Goal: Obtain resource: Obtain resource

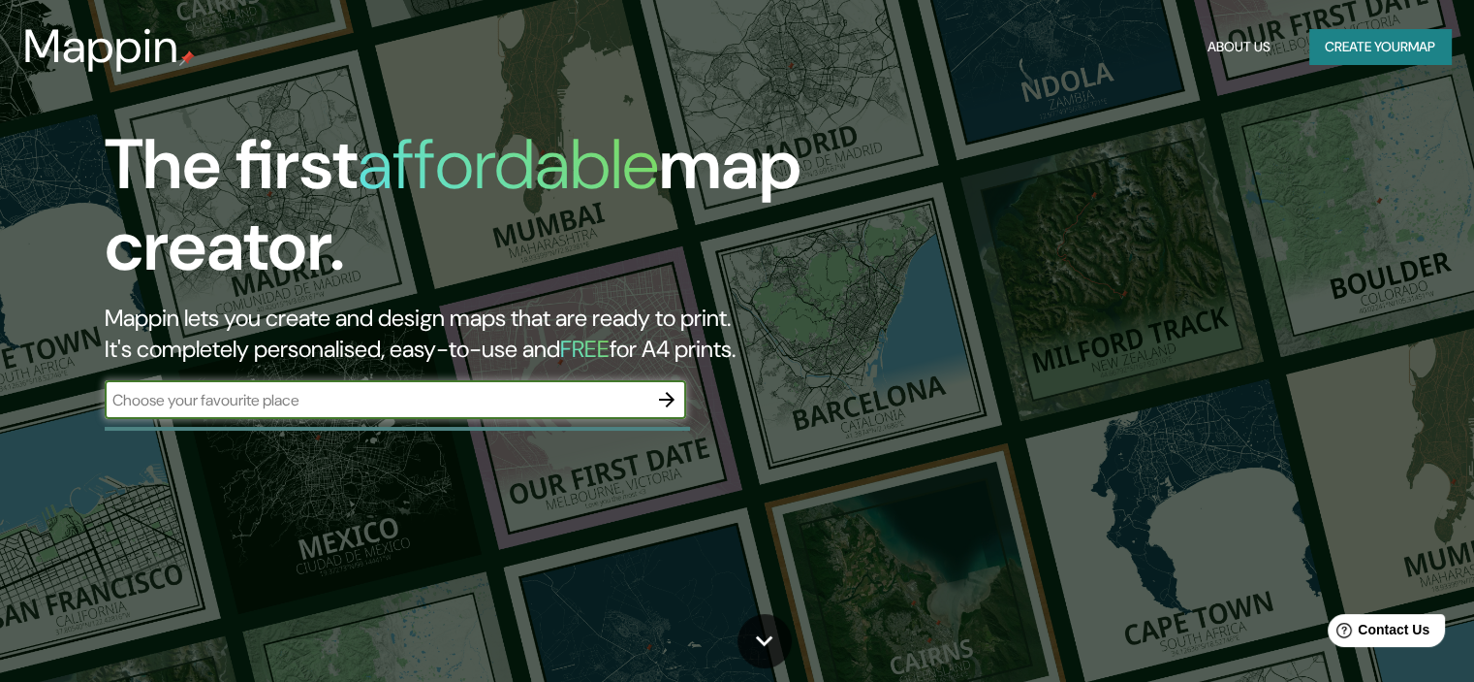
click at [362, 396] on input "text" at bounding box center [376, 400] width 543 height 22
type input "[PERSON_NAME][GEOGRAPHIC_DATA]"
click at [659, 397] on icon "button" at bounding box center [666, 399] width 23 height 23
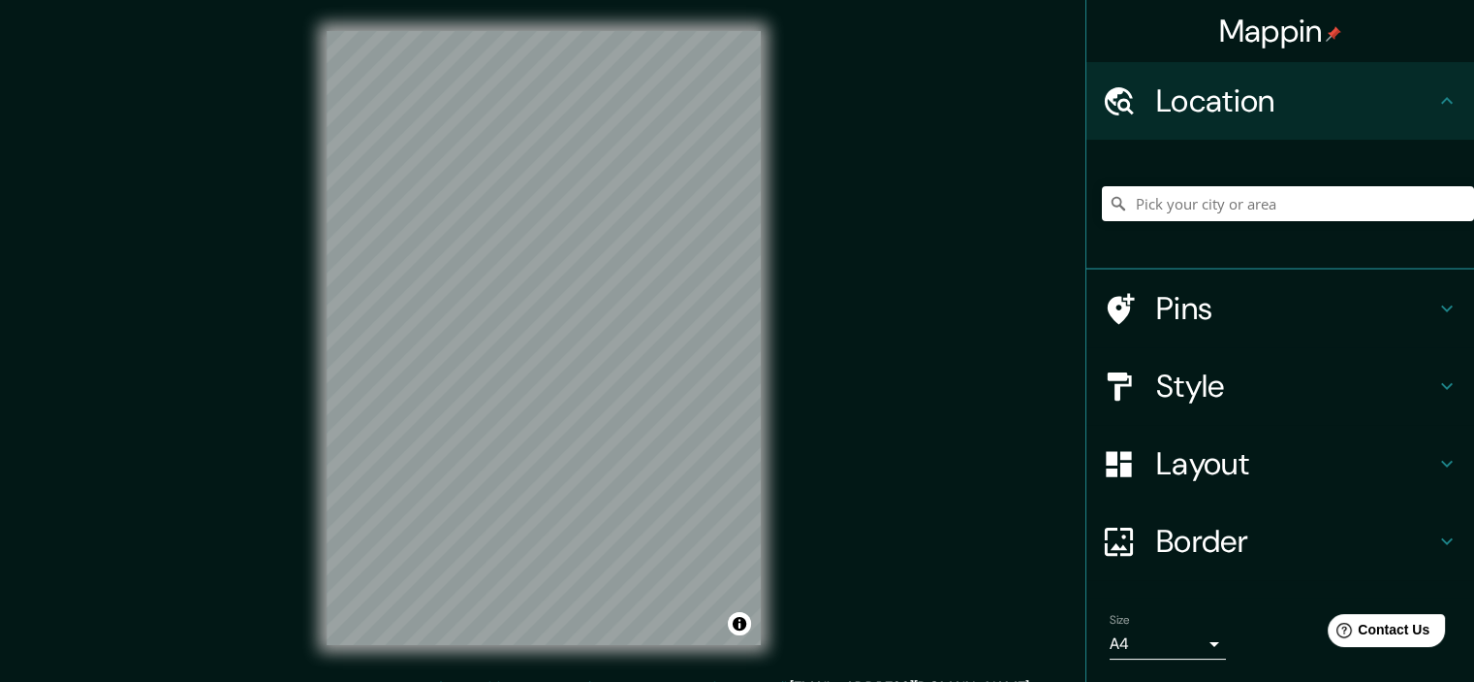
click at [1218, 377] on h4 "Style" at bounding box center [1296, 385] width 279 height 39
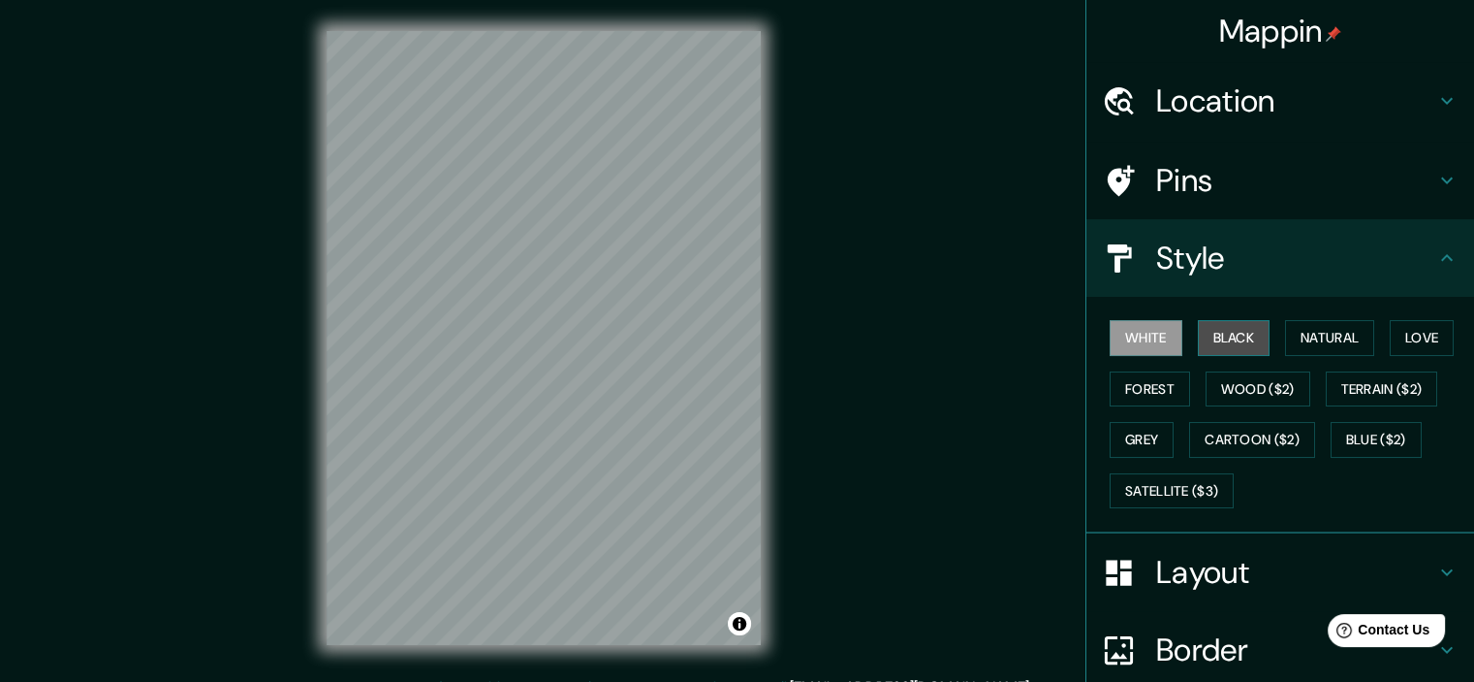
click at [1241, 343] on button "Black" at bounding box center [1234, 338] width 73 height 36
click at [1144, 338] on button "White" at bounding box center [1146, 338] width 73 height 36
click at [1140, 440] on button "Grey" at bounding box center [1142, 440] width 64 height 36
click at [1126, 342] on button "White" at bounding box center [1146, 338] width 73 height 36
click at [1135, 437] on button "Grey" at bounding box center [1142, 440] width 64 height 36
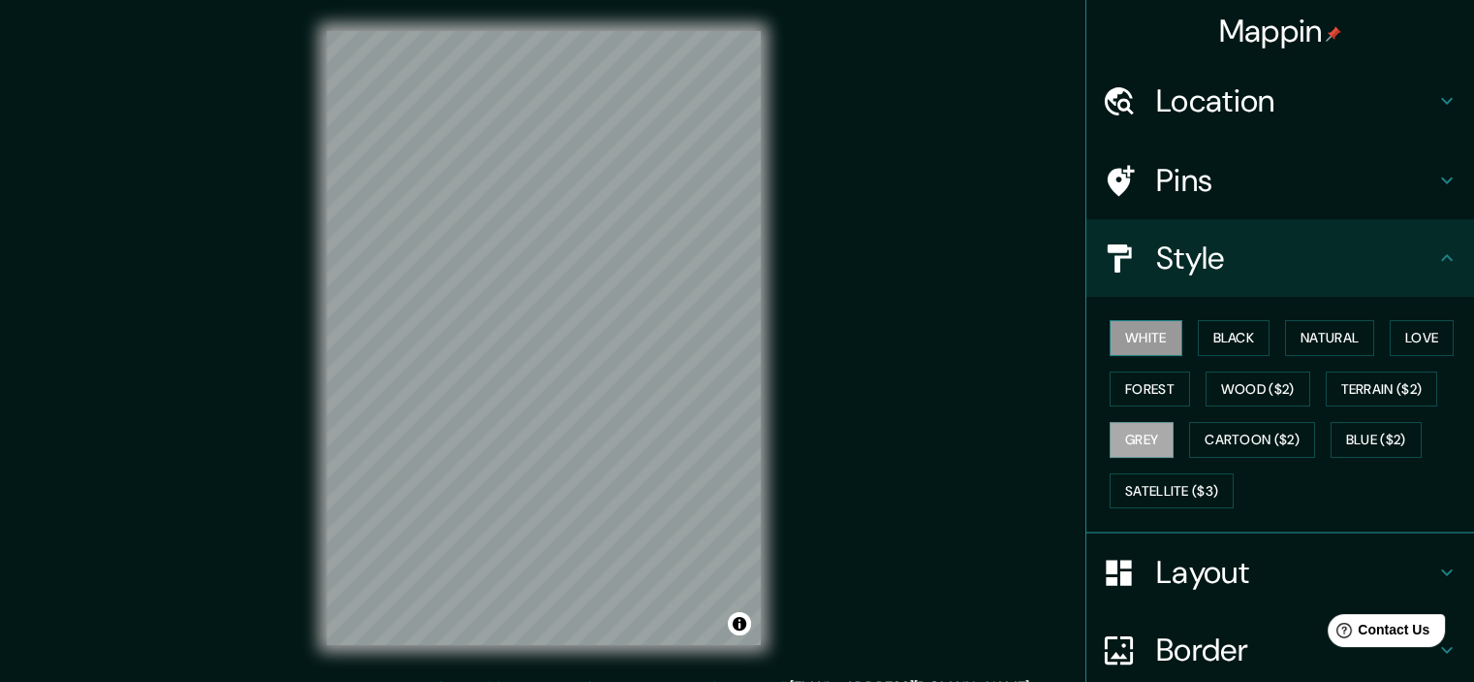
click at [1135, 340] on button "White" at bounding box center [1146, 338] width 73 height 36
click at [1424, 334] on button "Love" at bounding box center [1422, 338] width 64 height 36
click at [1114, 340] on button "White" at bounding box center [1146, 338] width 73 height 36
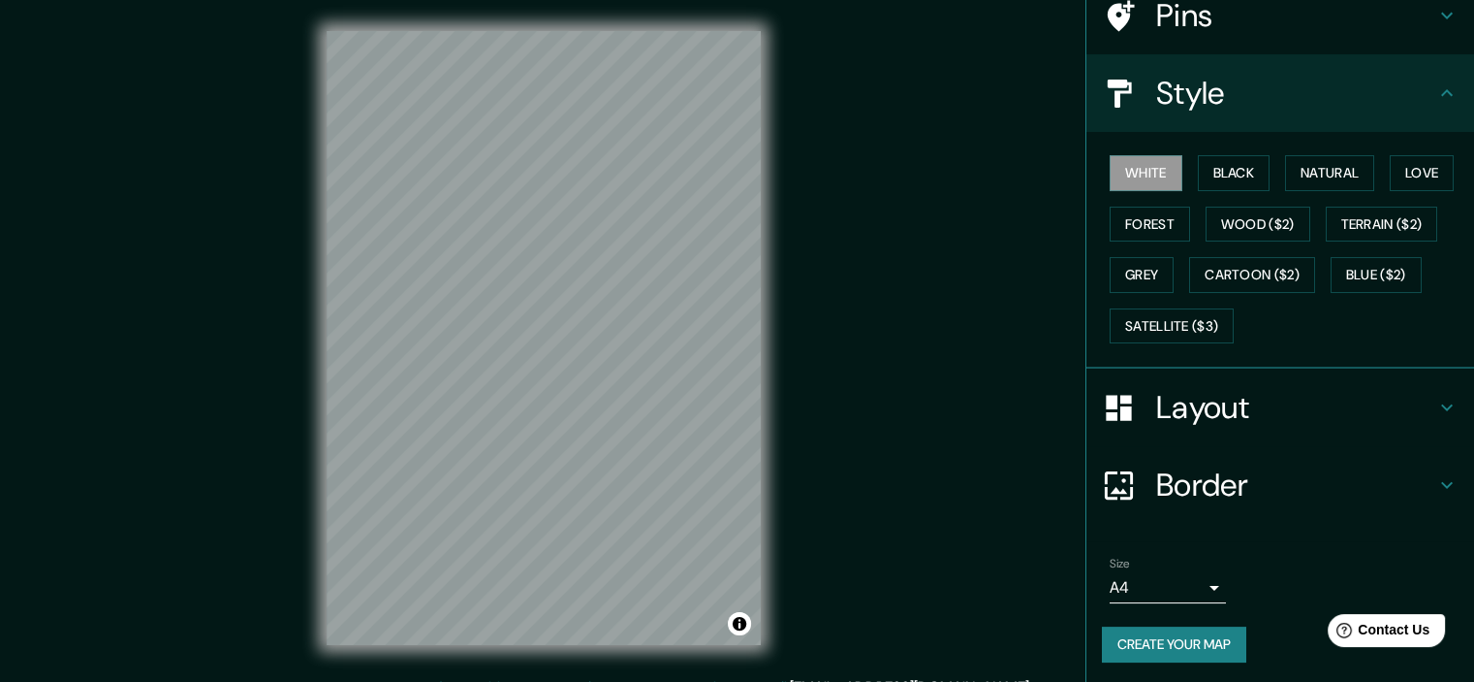
scroll to position [24, 0]
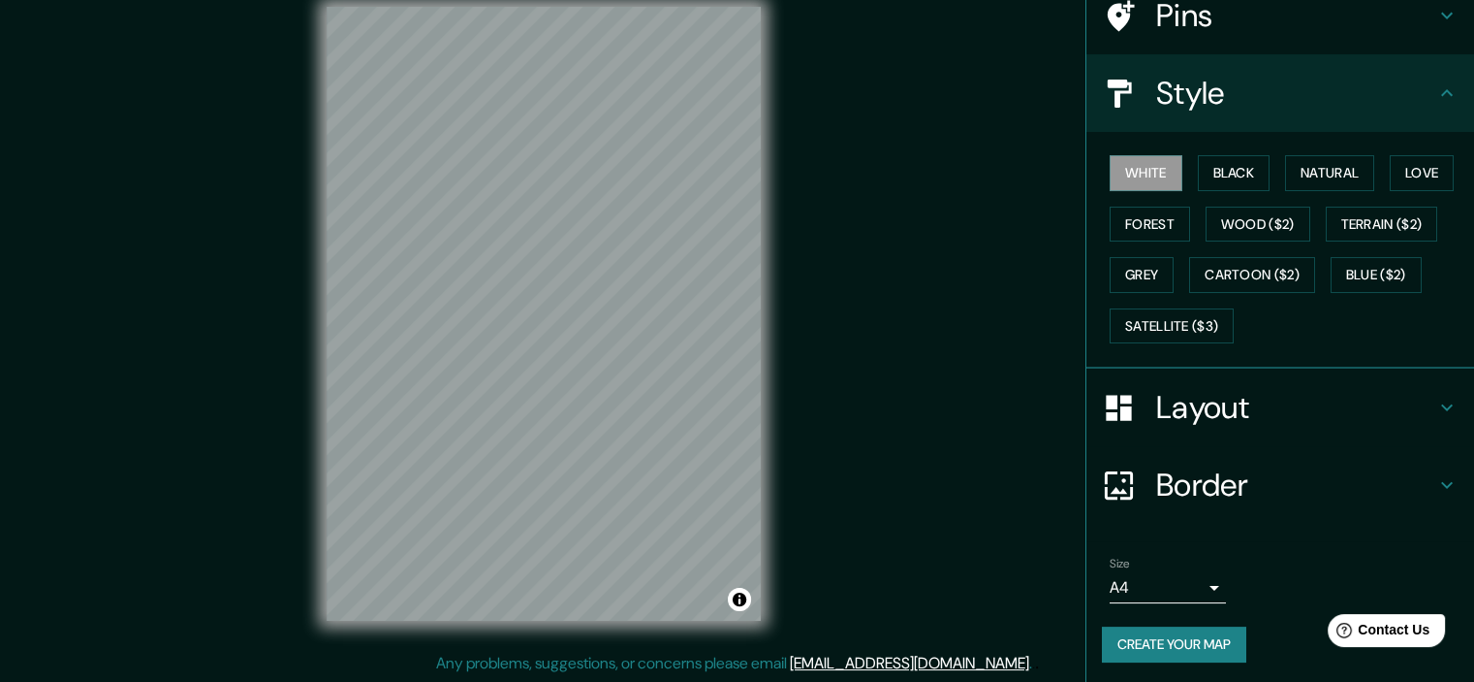
click at [1193, 588] on body "Mappin Location Pins Style White Black Natural Love Forest Wood ($2) Terrain ($…" at bounding box center [737, 317] width 1474 height 682
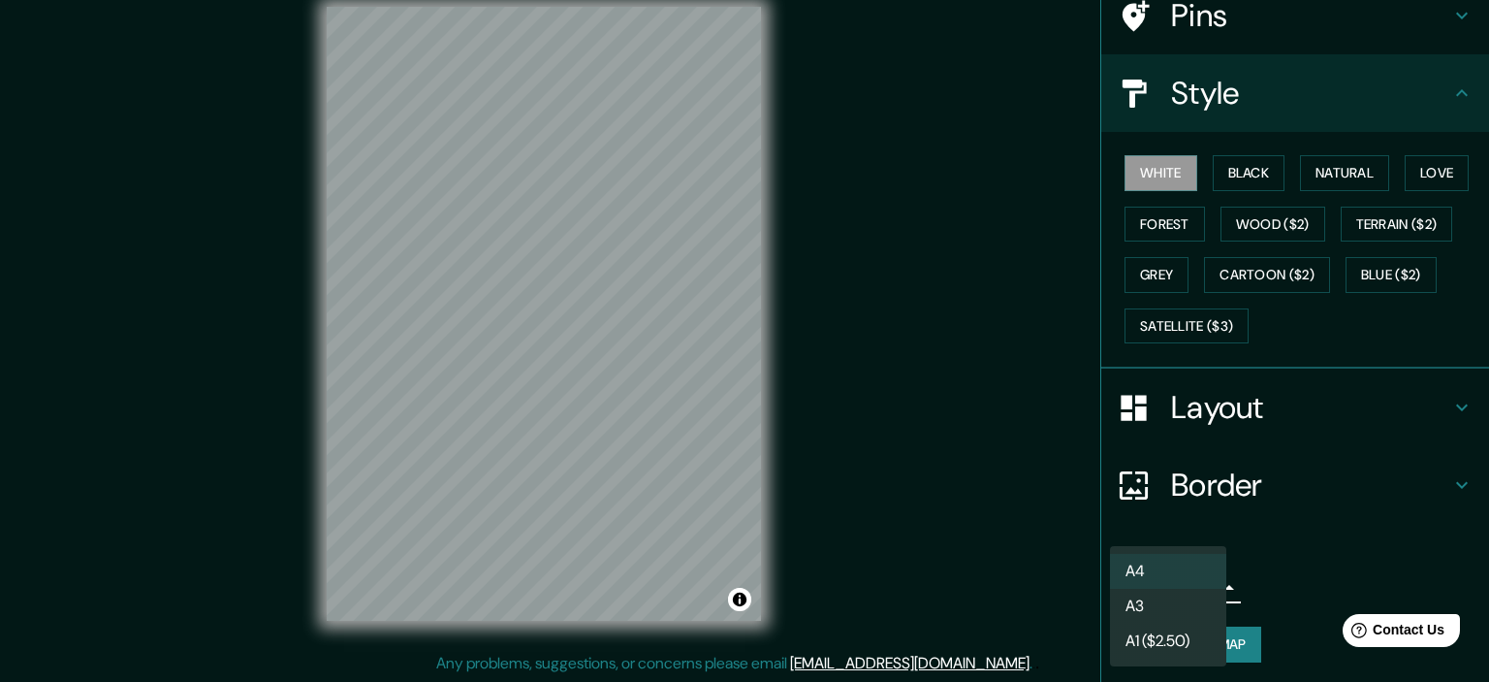
click at [1200, 570] on li "A4" at bounding box center [1168, 571] width 116 height 35
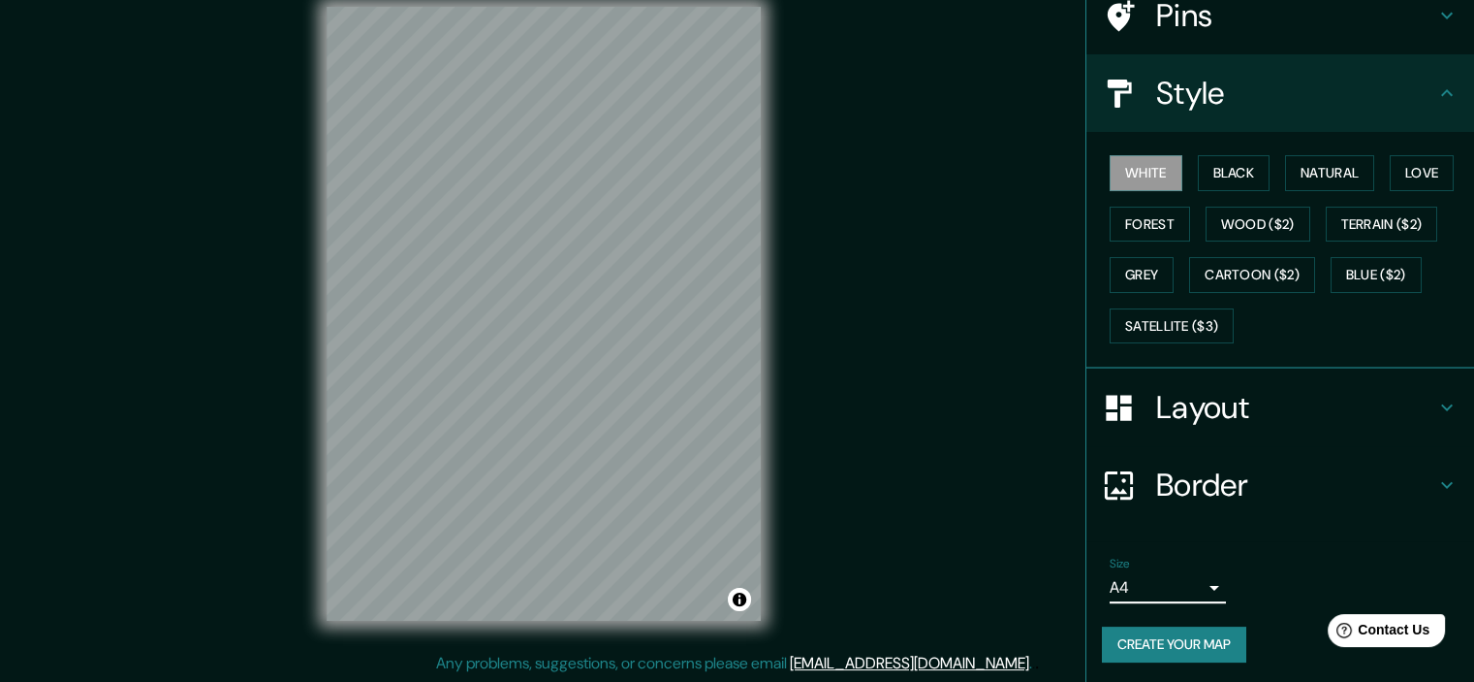
click at [1183, 644] on button "Create your map" at bounding box center [1174, 644] width 144 height 36
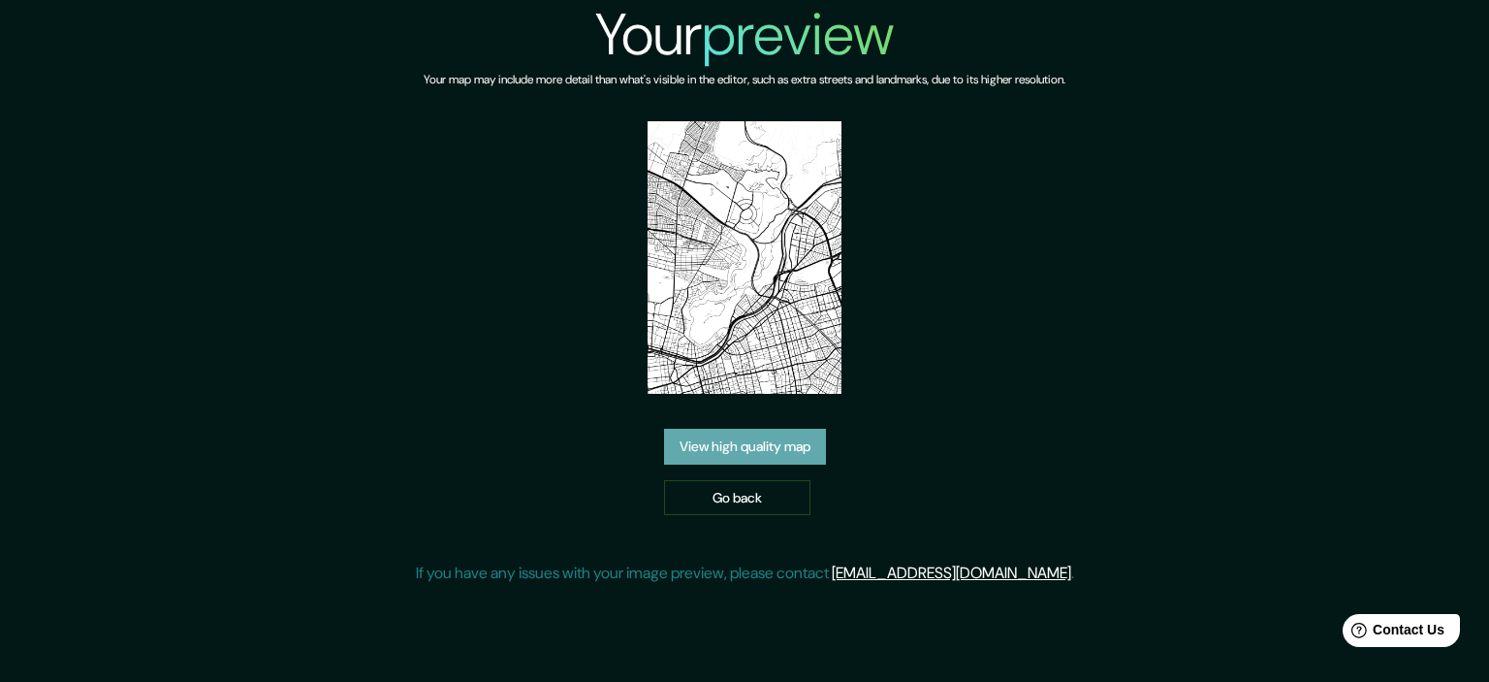
click at [733, 428] on link "View high quality map" at bounding box center [745, 446] width 162 height 36
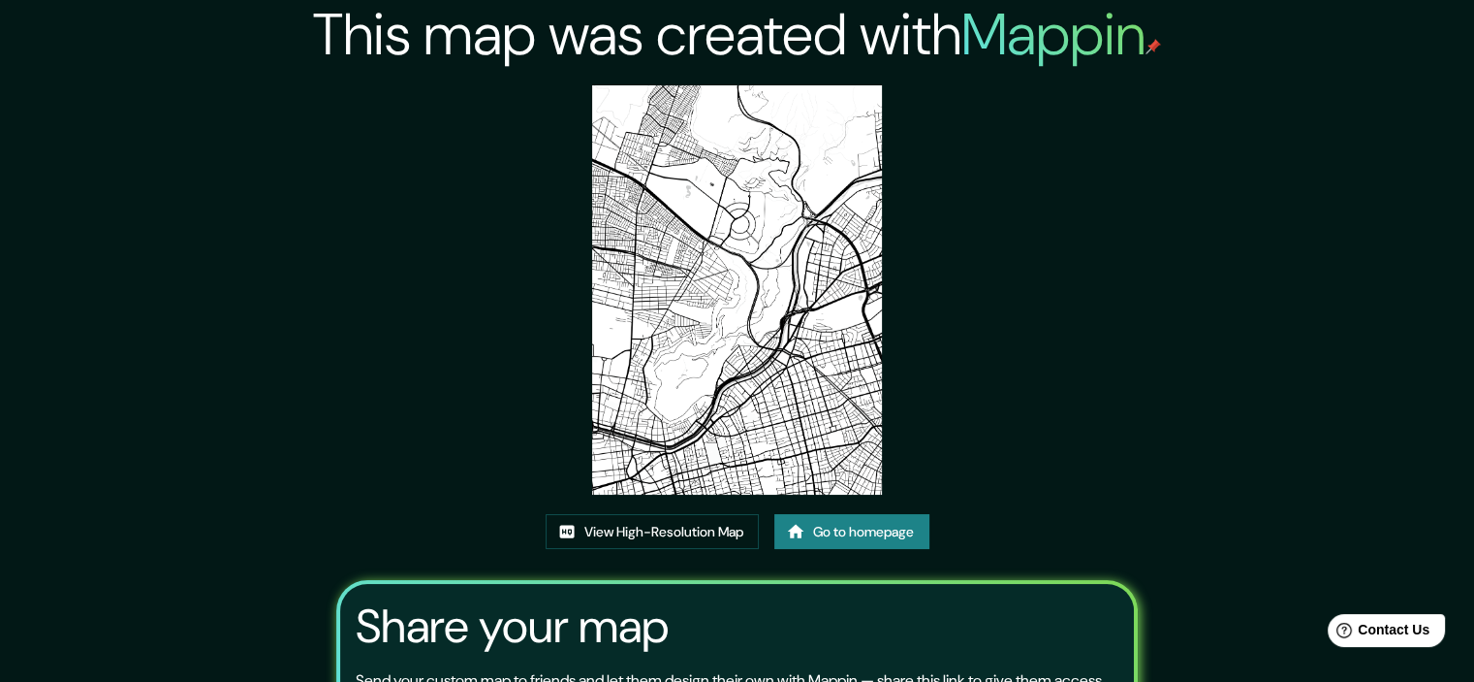
click at [748, 227] on img at bounding box center [736, 289] width 289 height 409
